Goal: Task Accomplishment & Management: Use online tool/utility

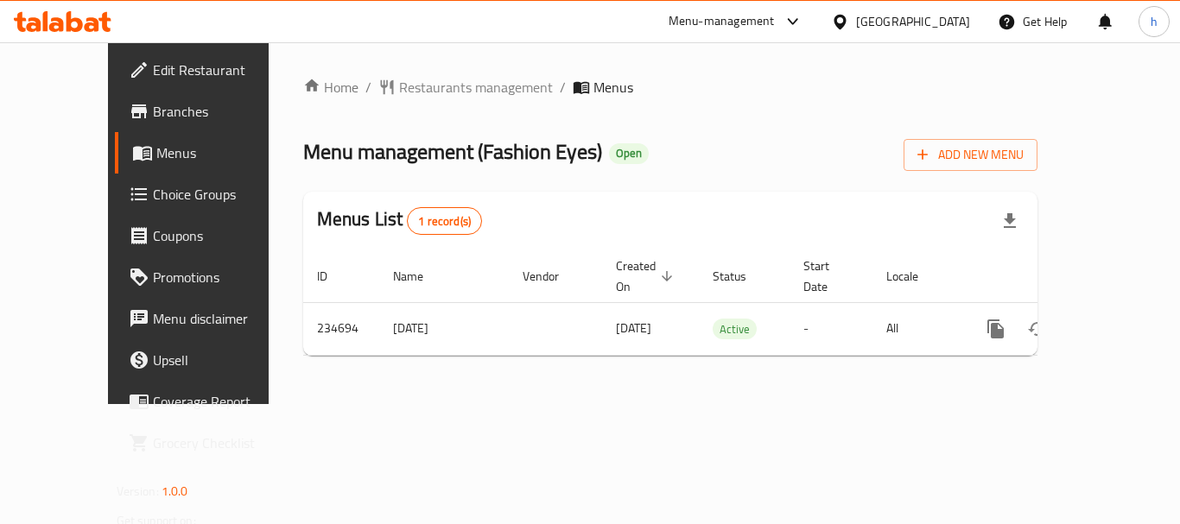
click at [804, 20] on div at bounding box center [789, 21] width 29 height 21
click at [817, 150] on div "Restaurant-Management" at bounding box center [755, 150] width 259 height 40
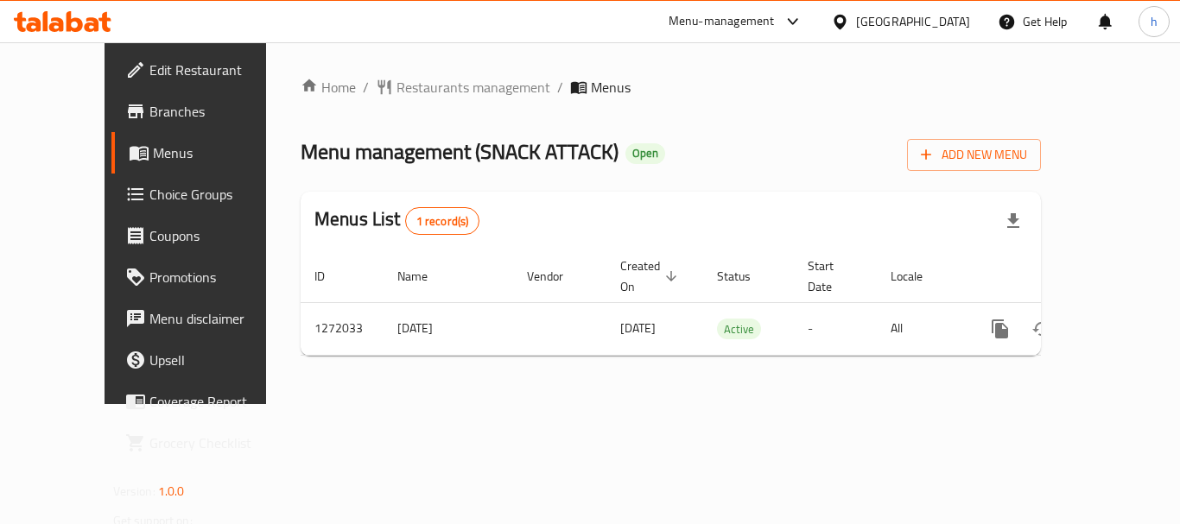
click at [855, 15] on div at bounding box center [843, 21] width 25 height 19
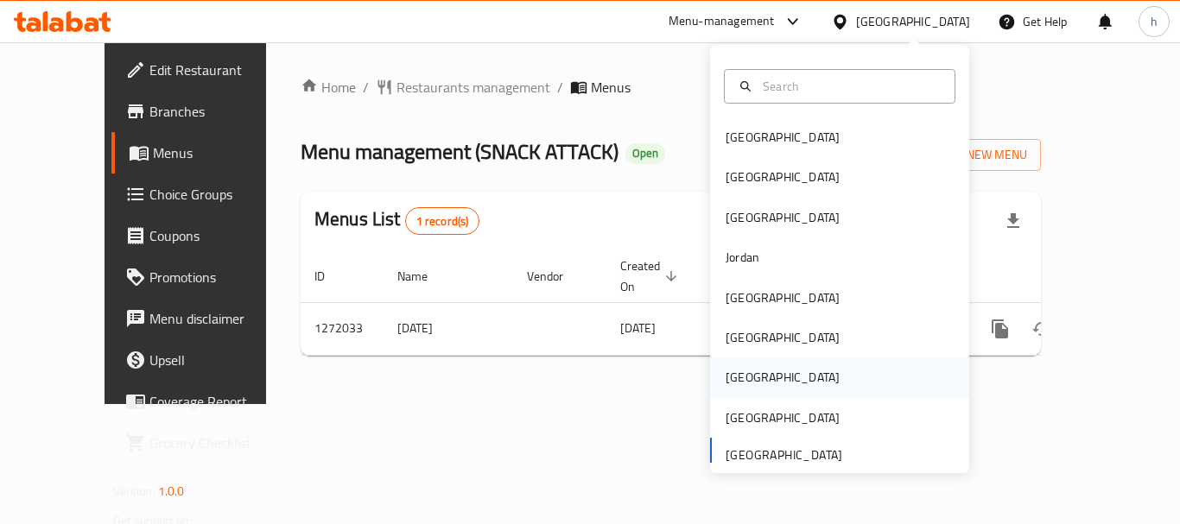
click at [824, 372] on div "Qatar" at bounding box center [839, 378] width 259 height 40
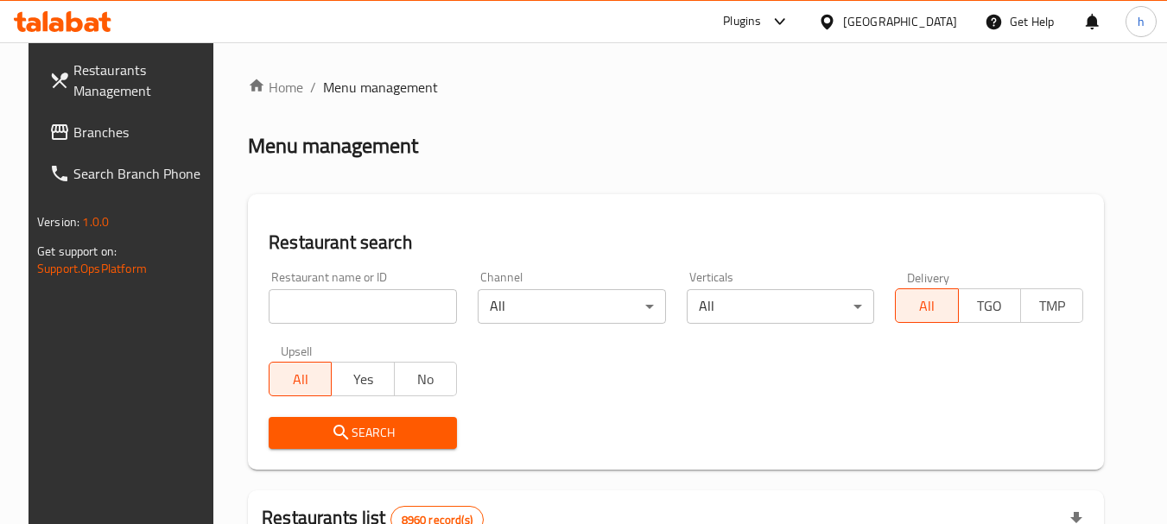
click at [761, 25] on div "Plugins" at bounding box center [742, 21] width 38 height 21
click at [722, 163] on div "Restaurant-Management" at bounding box center [699, 156] width 136 height 19
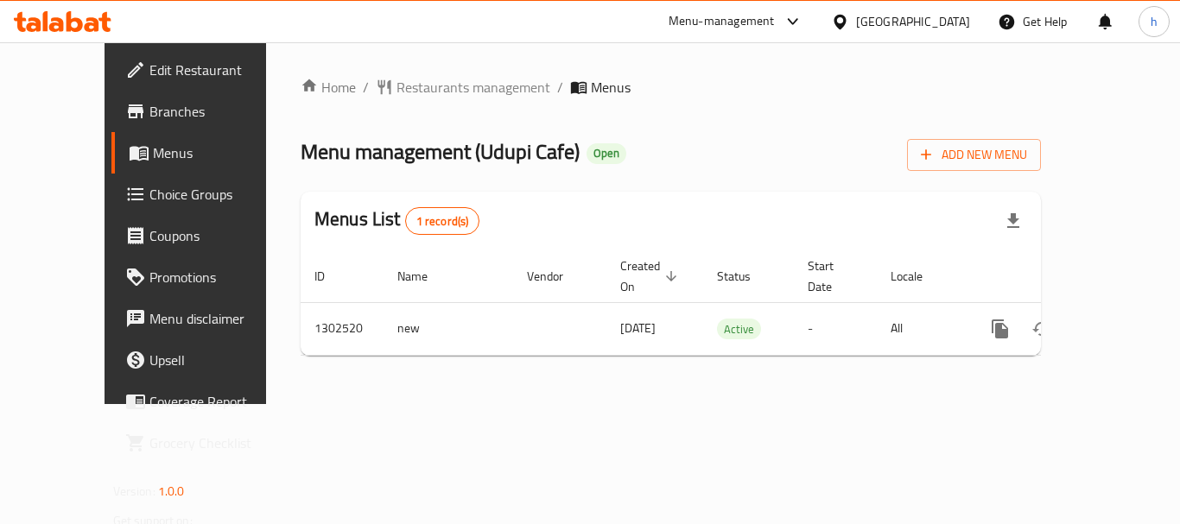
click at [849, 17] on icon at bounding box center [840, 22] width 18 height 18
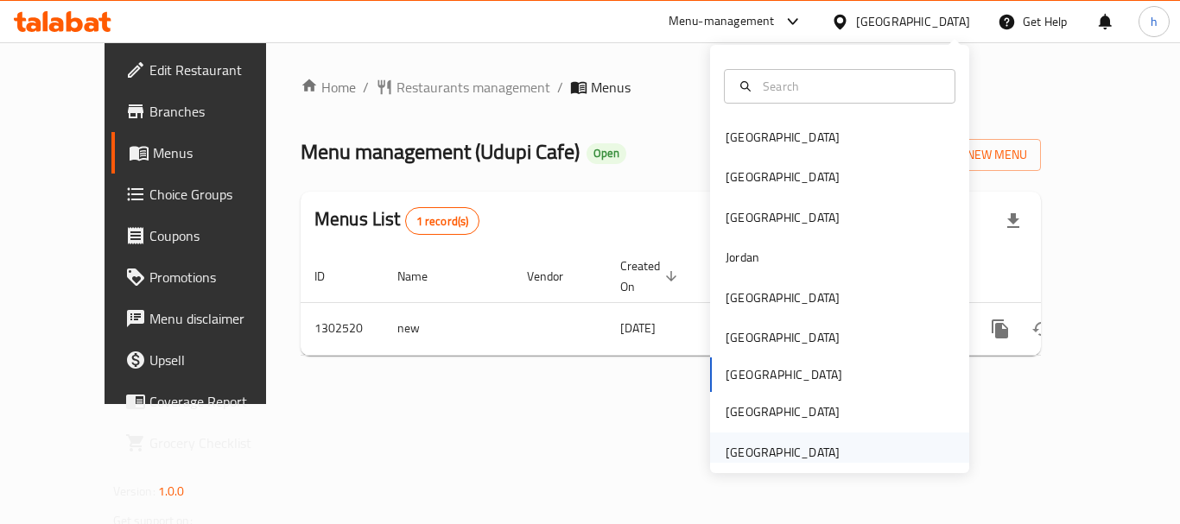
click at [817, 448] on div "[GEOGRAPHIC_DATA]" at bounding box center [783, 452] width 114 height 19
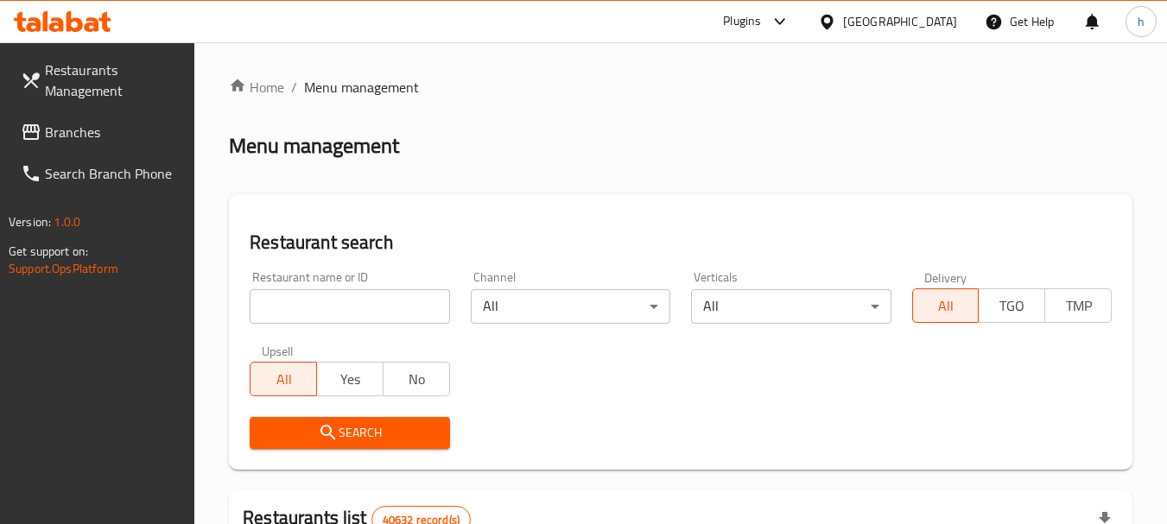
click at [779, 22] on icon at bounding box center [780, 21] width 21 height 21
click at [722, 156] on div "Restaurant-Management" at bounding box center [662, 157] width 259 height 40
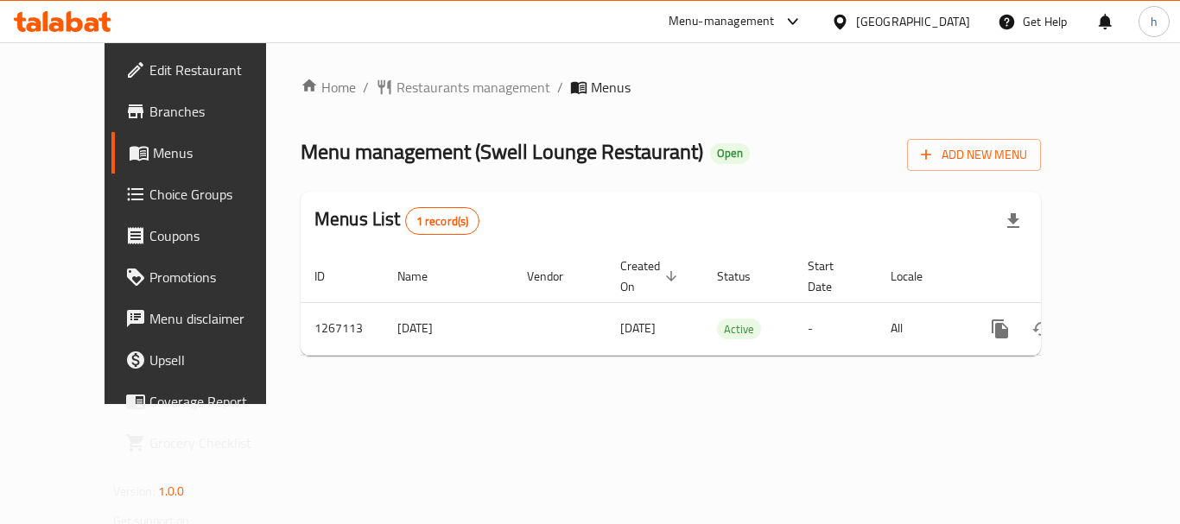
click at [900, 14] on div "[GEOGRAPHIC_DATA]" at bounding box center [913, 21] width 114 height 19
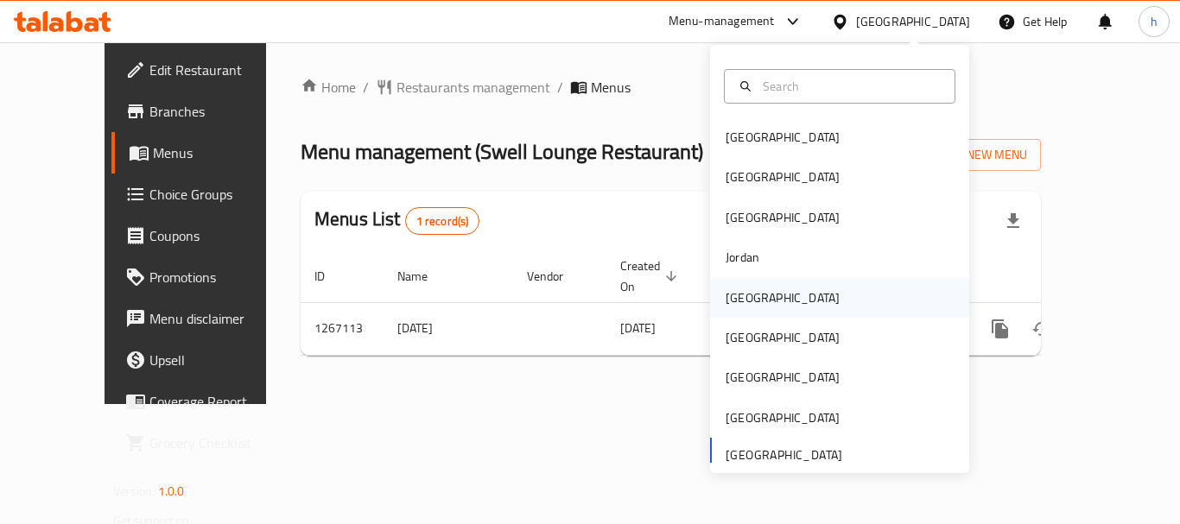
click at [834, 306] on div "[GEOGRAPHIC_DATA]" at bounding box center [839, 298] width 259 height 40
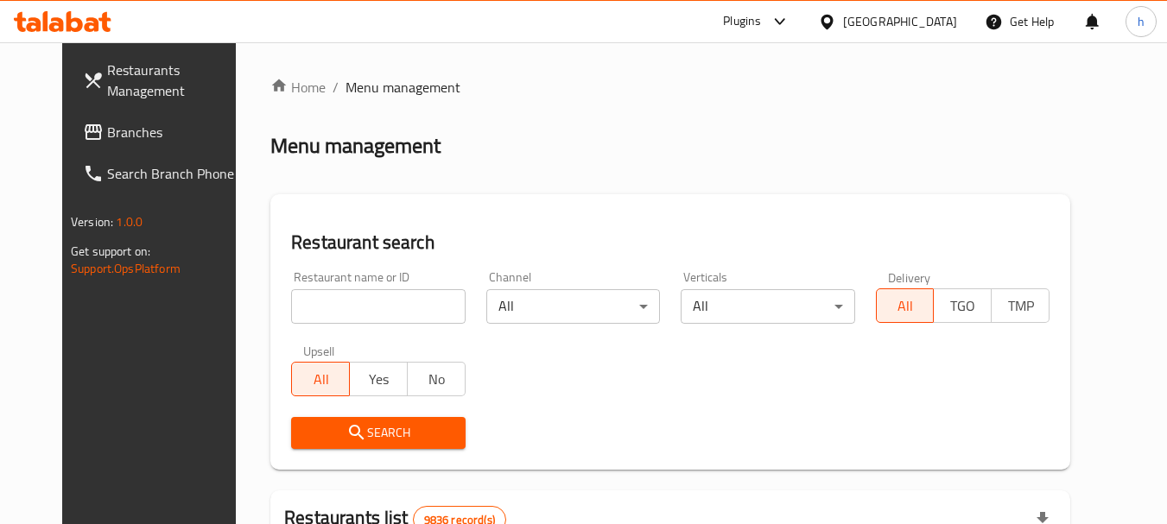
click at [761, 22] on div "Plugins" at bounding box center [742, 21] width 38 height 21
click at [756, 150] on div "Restaurant-Management" at bounding box center [693, 156] width 136 height 19
